Goal: Book appointment/travel/reservation

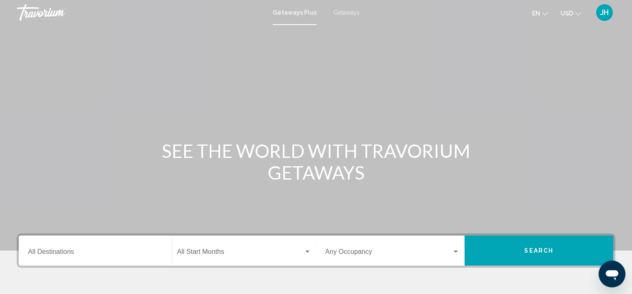
click at [91, 255] on input "Destination All Destinations" at bounding box center [95, 254] width 134 height 8
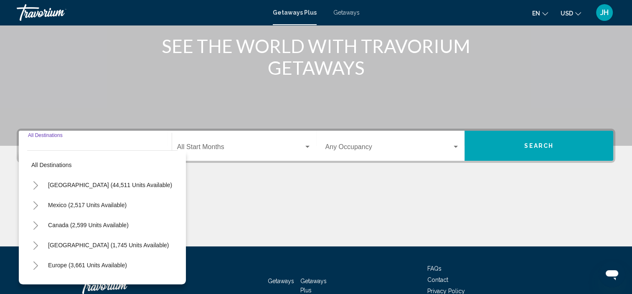
scroll to position [159, 0]
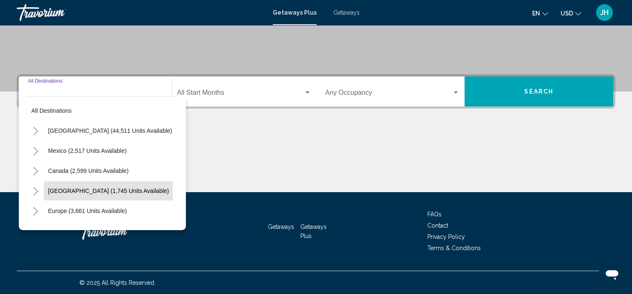
click at [112, 192] on span "[GEOGRAPHIC_DATA] (1,745 units available)" at bounding box center [108, 191] width 121 height 7
type input "**********"
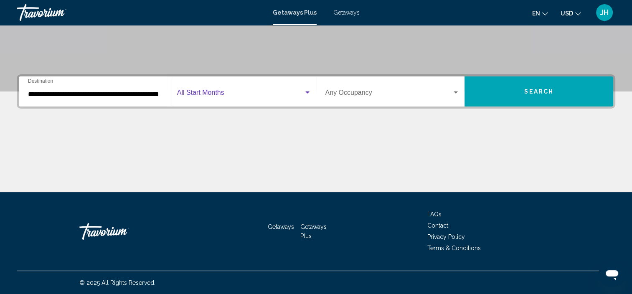
click at [251, 91] on span "Search widget" at bounding box center [240, 95] width 127 height 8
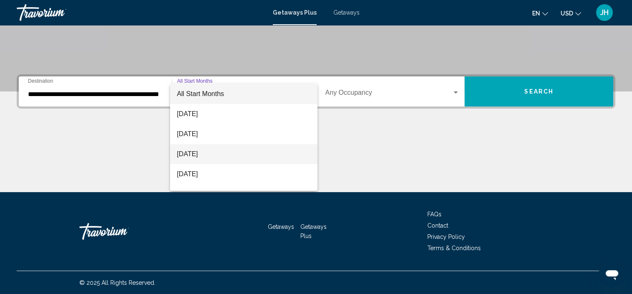
click at [238, 148] on span "[DATE]" at bounding box center [244, 154] width 134 height 20
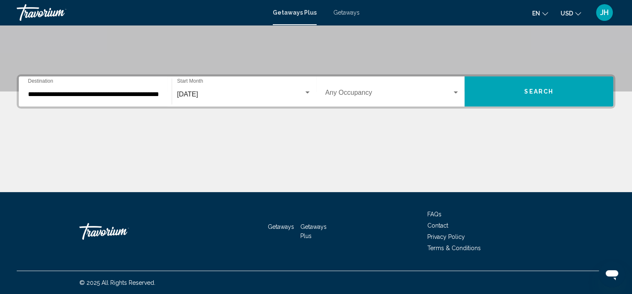
click at [368, 87] on div "Occupancy Any Occupancy" at bounding box center [392, 92] width 134 height 26
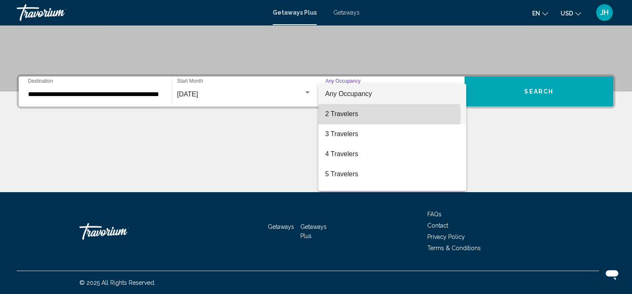
click at [365, 115] on span "2 Travelers" at bounding box center [392, 114] width 134 height 20
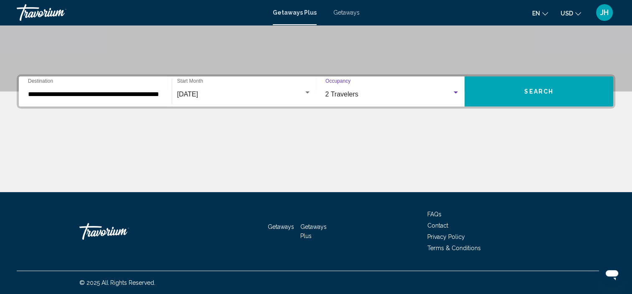
click at [582, 87] on button "Search" at bounding box center [538, 91] width 149 height 30
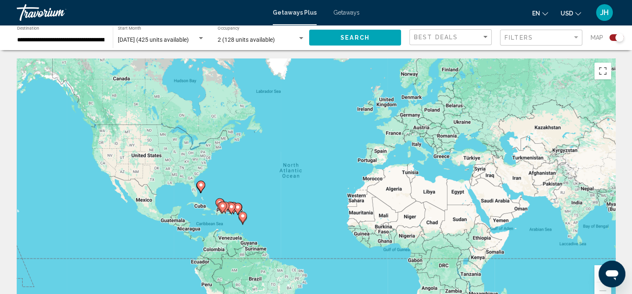
click at [429, 31] on div "Best Deals" at bounding box center [451, 37] width 75 height 15
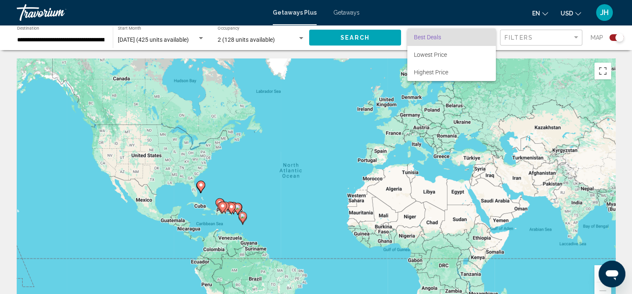
click at [436, 37] on span "Best Deals" at bounding box center [427, 37] width 27 height 7
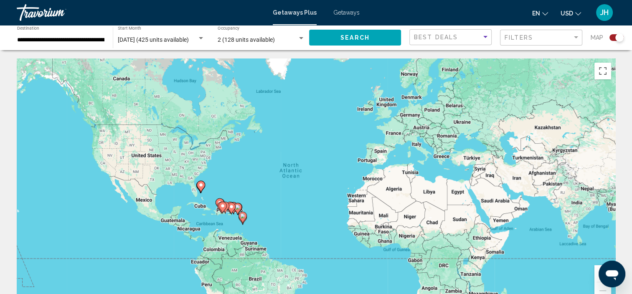
click at [79, 43] on input "**********" at bounding box center [60, 40] width 87 height 7
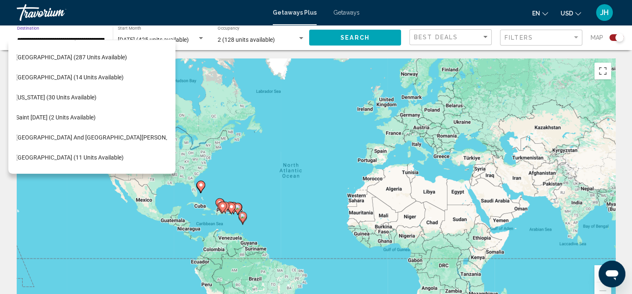
scroll to position [158, 13]
click at [100, 57] on span "[GEOGRAPHIC_DATA] (287 units available)" at bounding box center [71, 56] width 111 height 7
type input "**********"
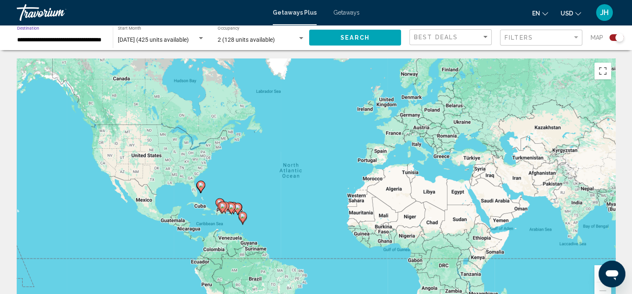
click at [361, 46] on div "Search" at bounding box center [359, 37] width 100 height 25
click at [362, 38] on span "Search" at bounding box center [354, 38] width 29 height 7
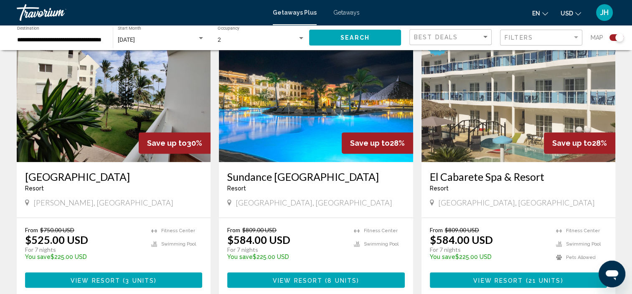
scroll to position [334, 0]
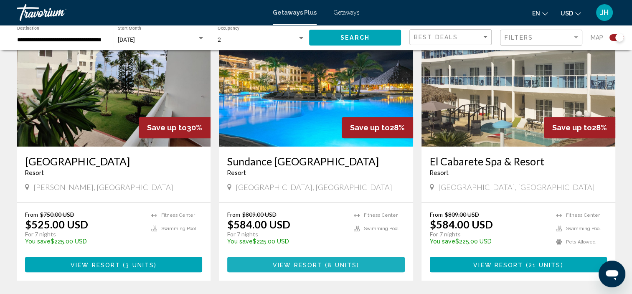
click at [330, 261] on span "8 units" at bounding box center [341, 264] width 29 height 7
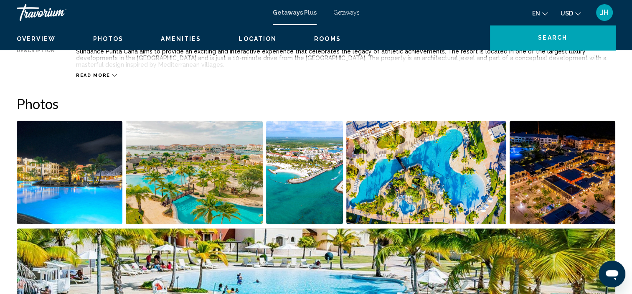
scroll to position [3, 0]
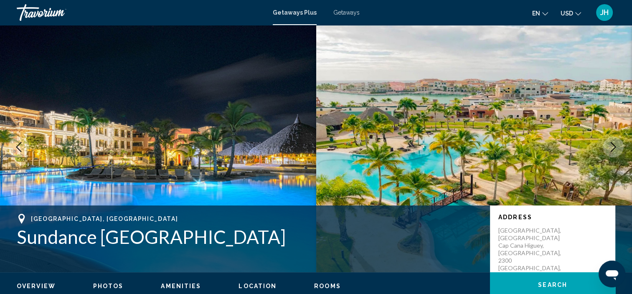
click at [274, 137] on img "Main content" at bounding box center [158, 147] width 316 height 251
click at [347, 16] on div "Getaways Plus Getaways en English Español Français Italiano Português русский U…" at bounding box center [316, 13] width 632 height 18
click at [347, 12] on span "Getaways" at bounding box center [346, 12] width 26 height 7
